Goal: Task Accomplishment & Management: Manage account settings

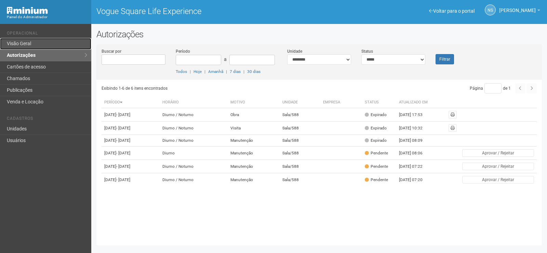
click at [74, 40] on link "Visão Geral" at bounding box center [45, 44] width 91 height 12
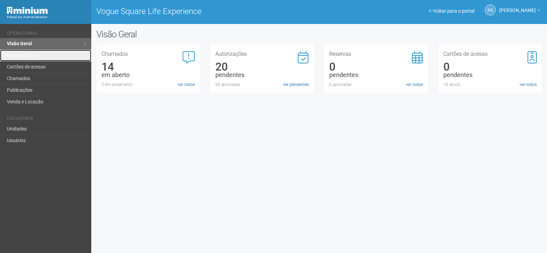
click at [67, 56] on link "Autorizações" at bounding box center [45, 56] width 91 height 12
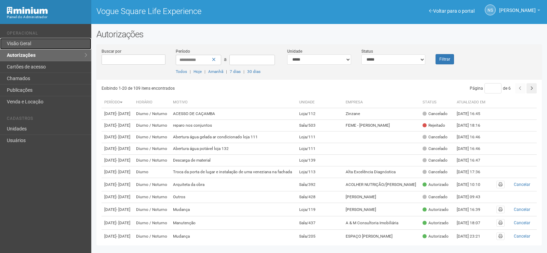
click at [41, 43] on link "Visão Geral" at bounding box center [45, 44] width 91 height 12
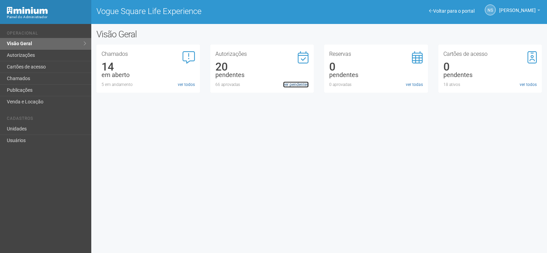
click at [289, 86] on link "ver pendentes" at bounding box center [296, 84] width 26 height 6
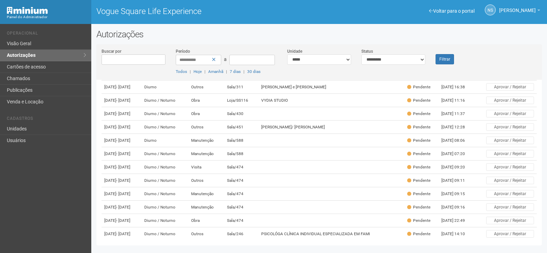
scroll to position [68, 0]
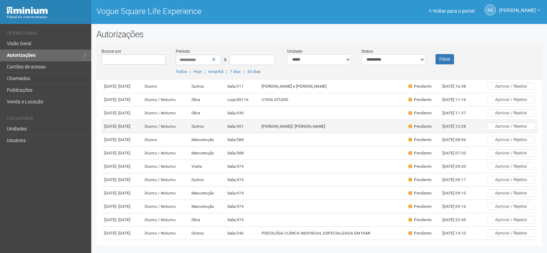
click at [281, 133] on td "[PERSON_NAME]/ [PERSON_NAME]" at bounding box center [332, 126] width 147 height 13
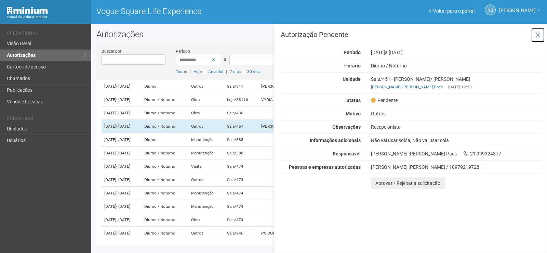
click at [536, 32] on icon at bounding box center [538, 34] width 5 height 7
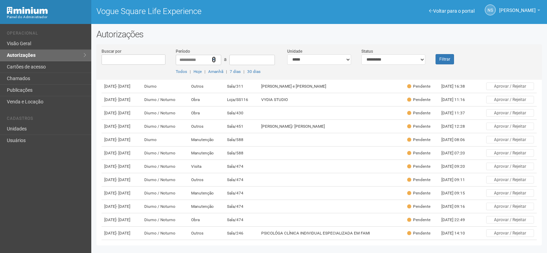
click at [215, 60] on icon at bounding box center [214, 59] width 4 height 5
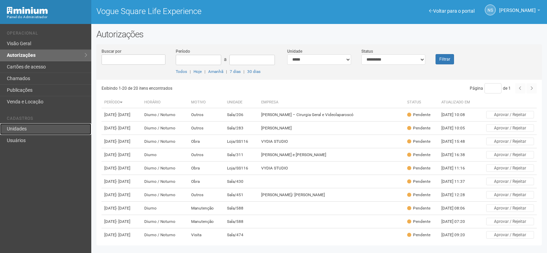
click at [32, 127] on link "Unidades" at bounding box center [45, 129] width 91 height 12
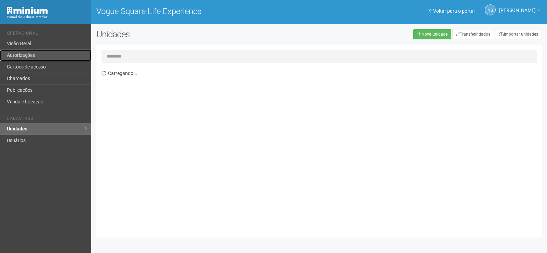
click at [29, 55] on link "Autorizações" at bounding box center [45, 56] width 91 height 12
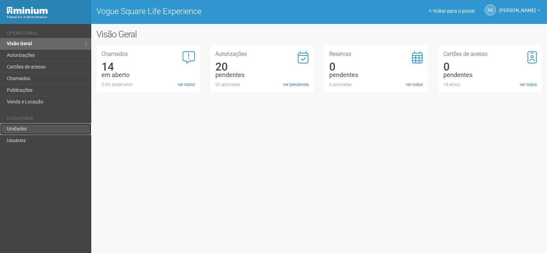
click at [41, 127] on link "Unidades" at bounding box center [45, 129] width 91 height 12
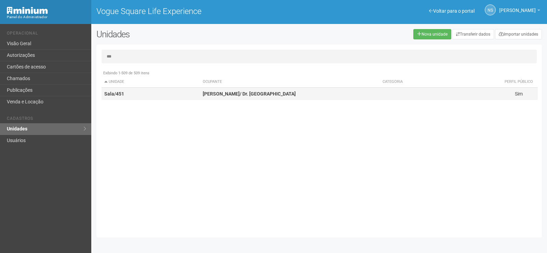
click at [245, 90] on td "[PERSON_NAME]/ [PERSON_NAME]" at bounding box center [290, 94] width 180 height 13
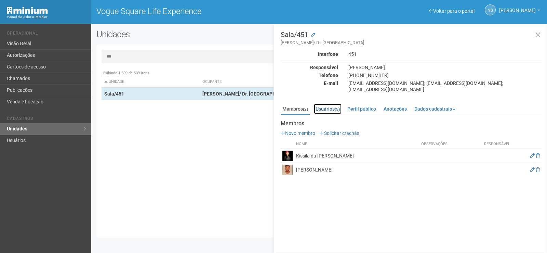
click at [331, 104] on link "Usuários (5)" at bounding box center [328, 109] width 28 height 10
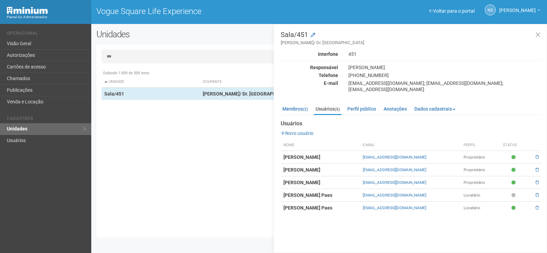
click at [196, 138] on div "Exibindo 1-509 de 509 itens Unidade Ocupante Categoria Perfil público Loja/101 …" at bounding box center [322, 150] width 441 height 166
click at [543, 33] on button at bounding box center [538, 35] width 14 height 15
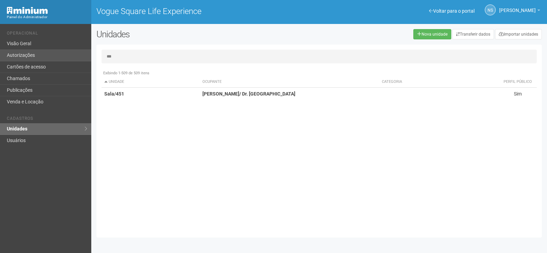
drag, startPoint x: 118, startPoint y: 54, endPoint x: 76, endPoint y: 52, distance: 41.8
click at [76, 53] on div "Voltar para o portal Operacional Visão Geral Autorizações Cartões de acesso Cha…" at bounding box center [273, 138] width 547 height 229
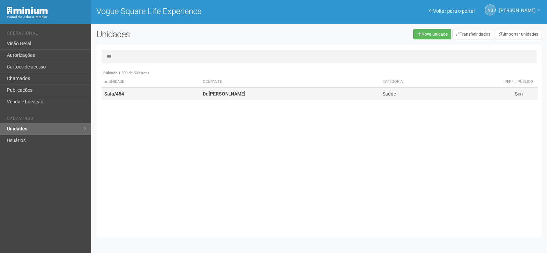
click at [221, 99] on td "Dr.JOSE DANTAS" at bounding box center [290, 94] width 180 height 13
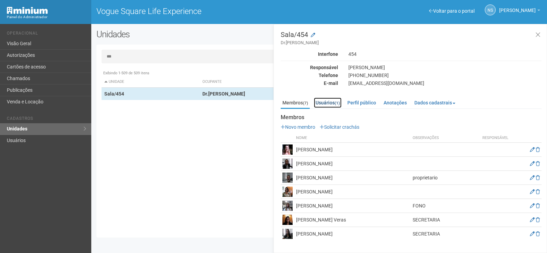
click at [338, 103] on small "(1)" at bounding box center [337, 103] width 5 height 5
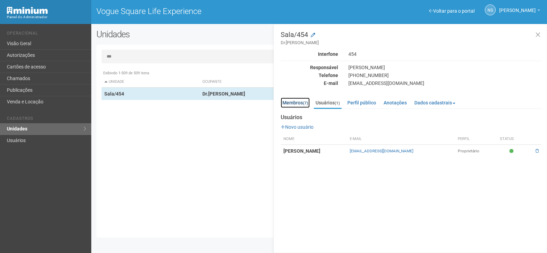
click at [310, 99] on link "Membros (7)" at bounding box center [295, 102] width 29 height 10
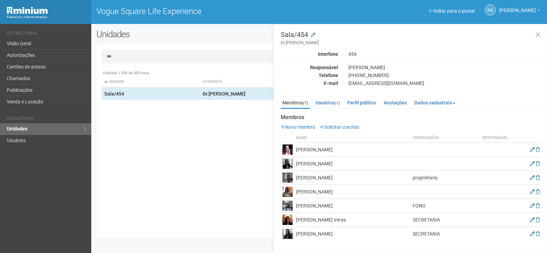
click at [221, 110] on div "Exibindo 1-509 de 509 itens Unidade Ocupante Categoria Perfil público Loja/101 …" at bounding box center [322, 150] width 441 height 166
drag, startPoint x: 134, startPoint y: 58, endPoint x: 98, endPoint y: 51, distance: 37.0
click at [98, 51] on div "*** Exibindo 1-509 de 509 itens Unidade Ocupante Categoria Perfil público Loja/…" at bounding box center [319, 141] width 446 height 183
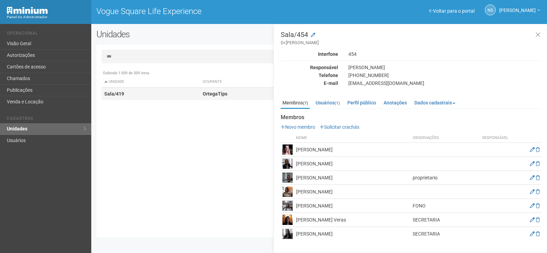
click at [190, 95] on td "Sala/419" at bounding box center [151, 94] width 99 height 13
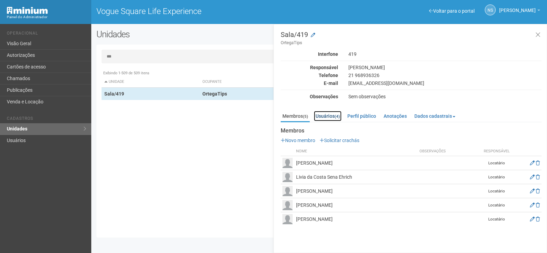
click at [328, 117] on link "Usuários (4)" at bounding box center [328, 116] width 28 height 10
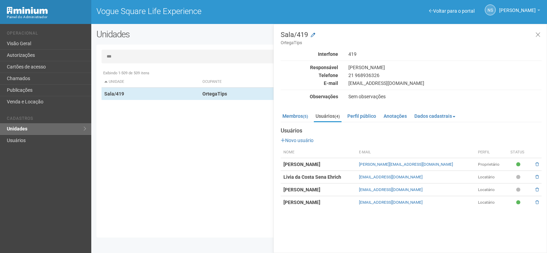
click at [145, 56] on input "***" at bounding box center [319, 57] width 435 height 14
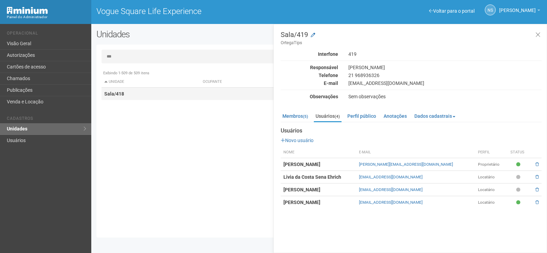
drag, startPoint x: 144, startPoint y: 100, endPoint x: 150, endPoint y: 98, distance: 6.5
click at [145, 100] on div "Exibindo 1-509 de 509 itens Unidade Ocupante Categoria Perfil público Loja/101 …" at bounding box center [322, 150] width 441 height 166
click at [153, 96] on td "Sala/418" at bounding box center [151, 94] width 99 height 13
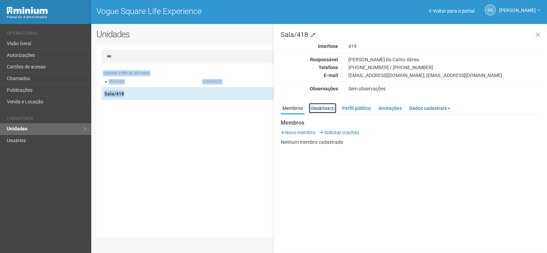
click at [319, 107] on link "Usuários (3)" at bounding box center [323, 108] width 28 height 10
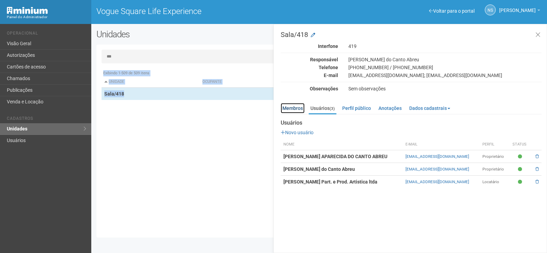
click at [292, 111] on link "Membros" at bounding box center [293, 108] width 24 height 10
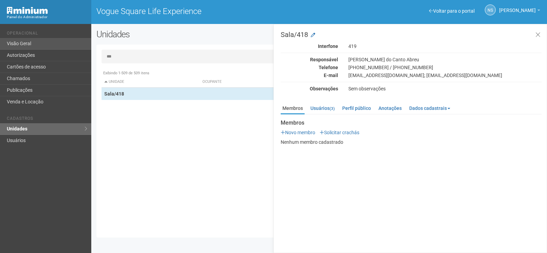
drag, startPoint x: 154, startPoint y: 60, endPoint x: 58, endPoint y: 47, distance: 97.0
click at [58, 47] on div "Voltar para o portal Operacional Visão Geral Autorizações Cartões de acesso Cha…" at bounding box center [273, 138] width 547 height 229
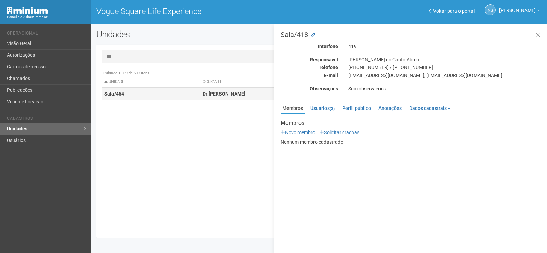
type input "***"
click at [224, 90] on td "Dr.JOSE DANTAS" at bounding box center [290, 94] width 180 height 13
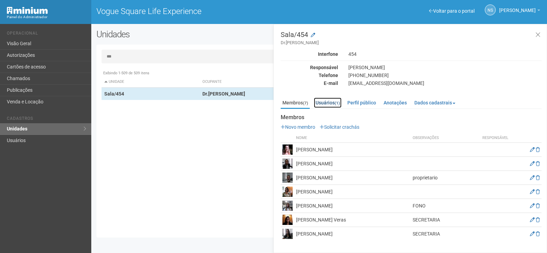
click at [324, 105] on link "Usuários (1)" at bounding box center [328, 102] width 28 height 10
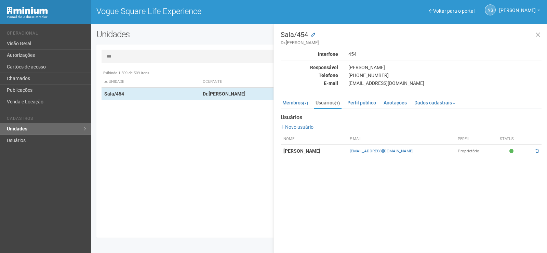
click at [268, 166] on div "Exibindo 1-509 de 509 itens Unidade Ocupante Categoria Perfil público Loja/101 …" at bounding box center [322, 150] width 441 height 166
click at [215, 170] on div "Exibindo 1-509 de 509 itens Unidade Ocupante Categoria Perfil público Loja/101 …" at bounding box center [322, 150] width 441 height 166
